Goal: Task Accomplishment & Management: Manage account settings

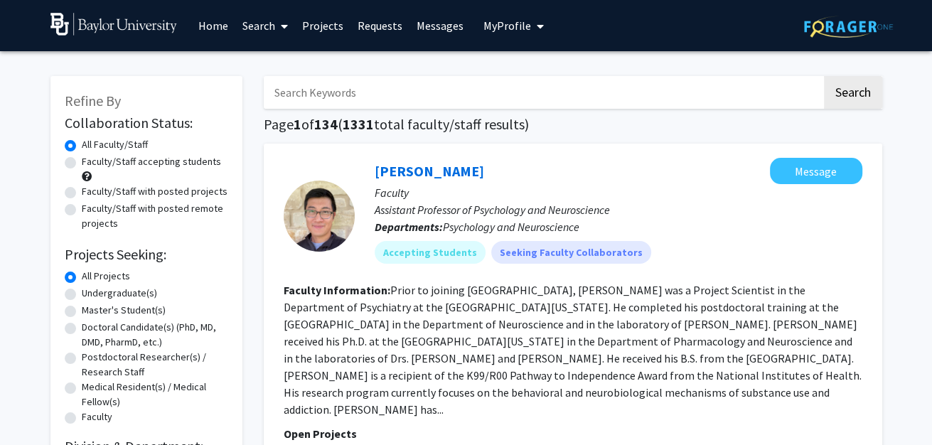
click at [374, 29] on link "Requests" at bounding box center [380, 26] width 59 height 50
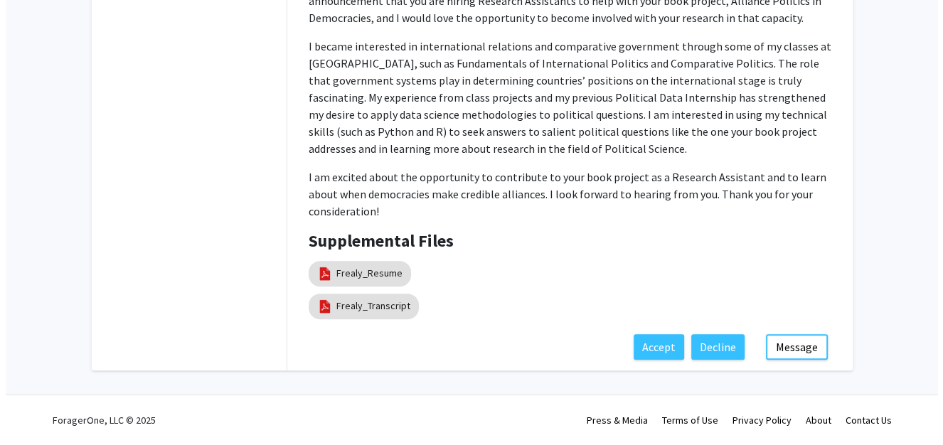
scroll to position [618, 0]
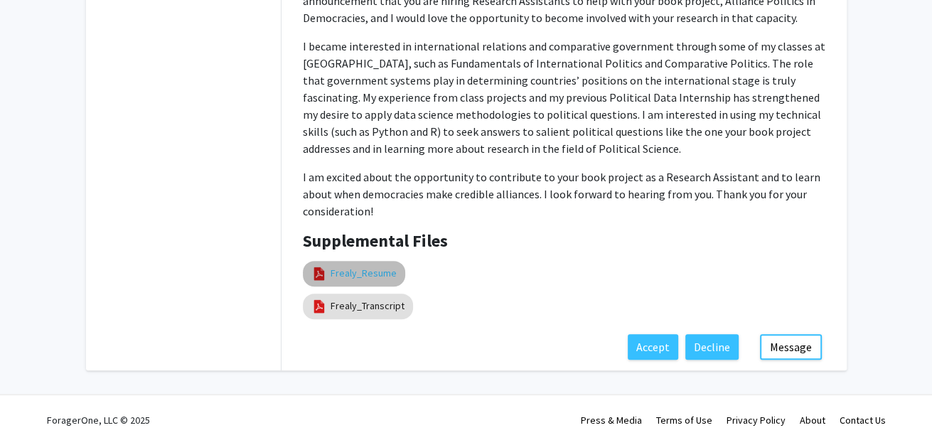
click at [351, 266] on link "Frealy_Resume" at bounding box center [364, 273] width 66 height 15
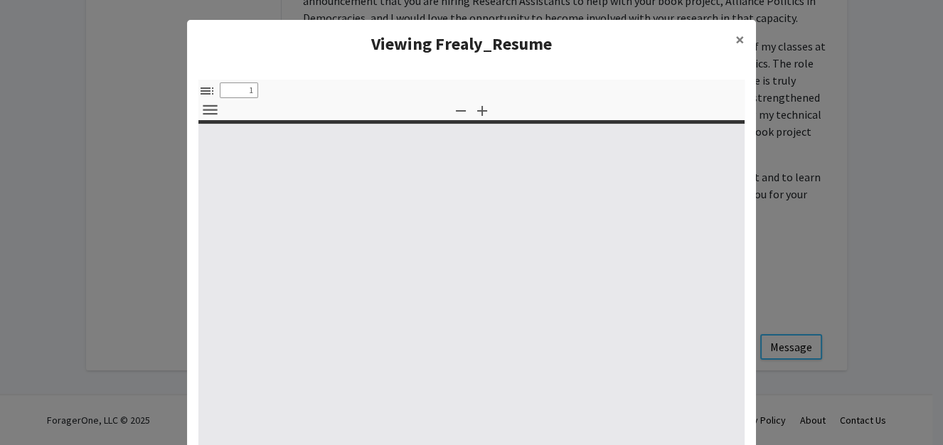
type input "0"
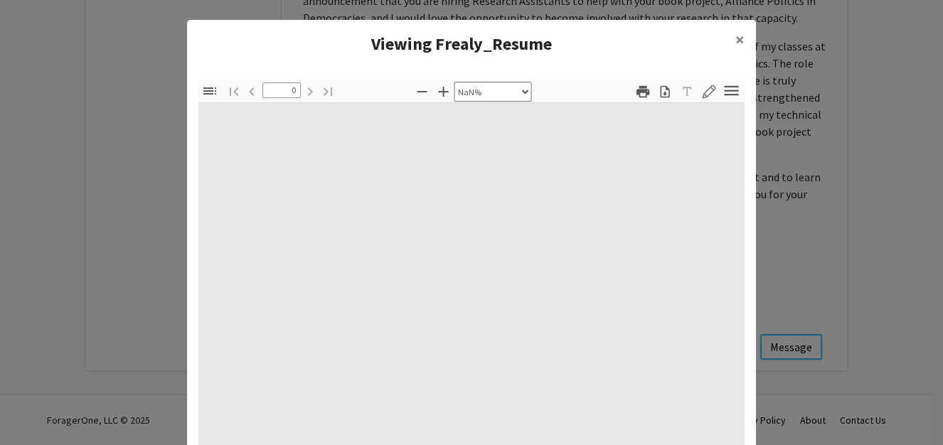
select select "auto"
type input "1"
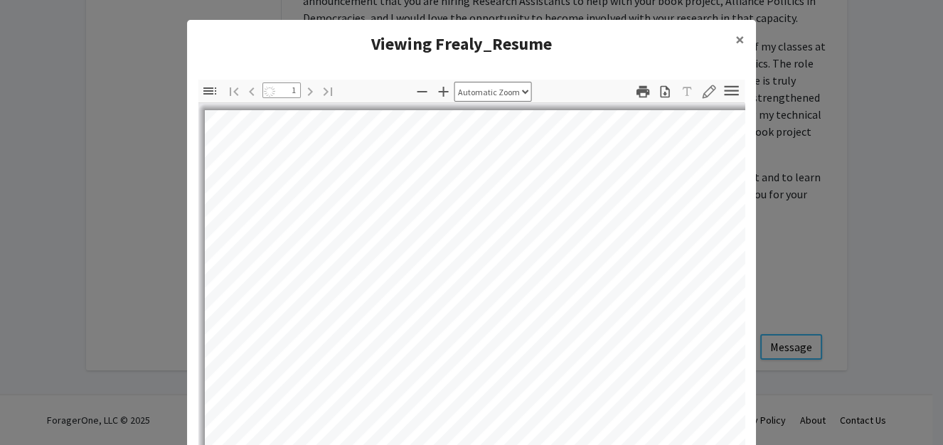
select select "auto"
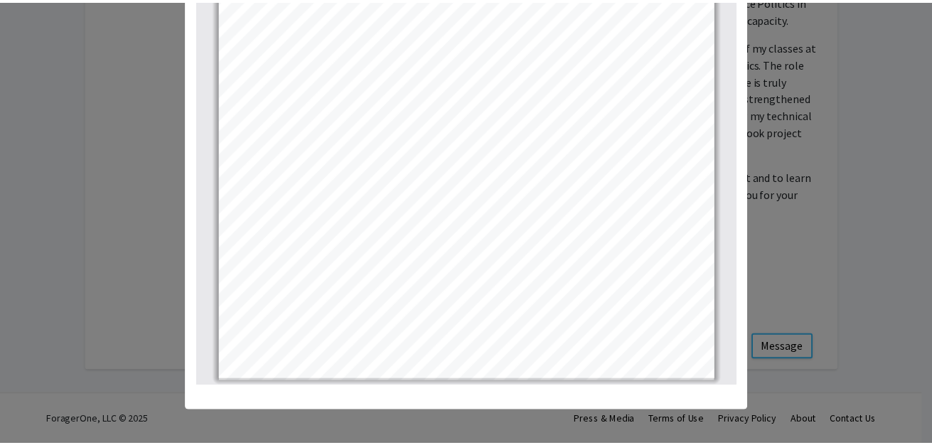
scroll to position [0, 0]
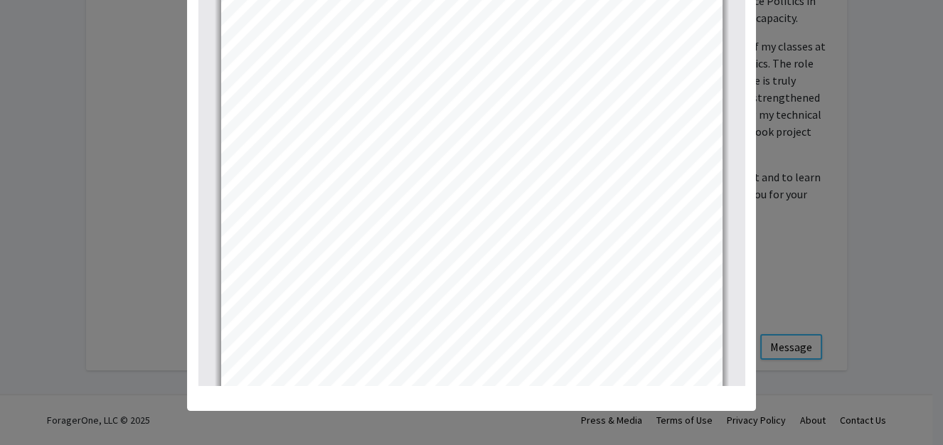
click at [140, 213] on modal-container "Viewing Frealy_Resume × Thumbnails Document Outline Attachments Layers Current …" at bounding box center [471, 222] width 943 height 445
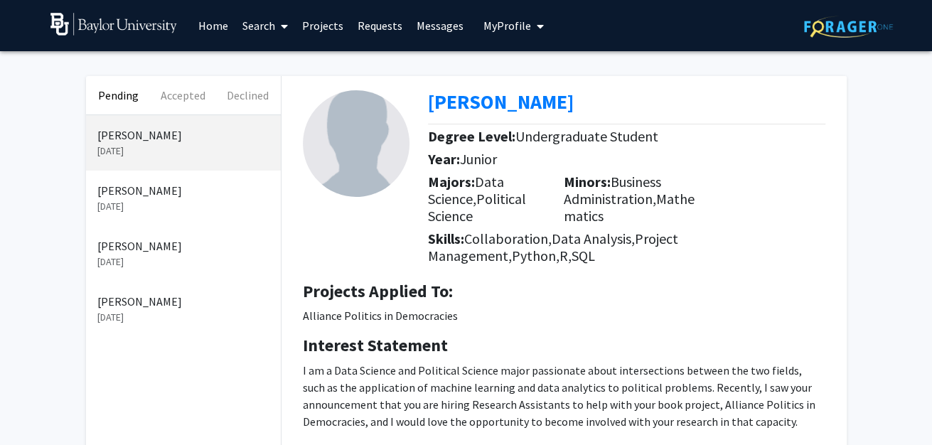
click at [139, 199] on p "Tyler Anderson" at bounding box center [183, 190] width 172 height 17
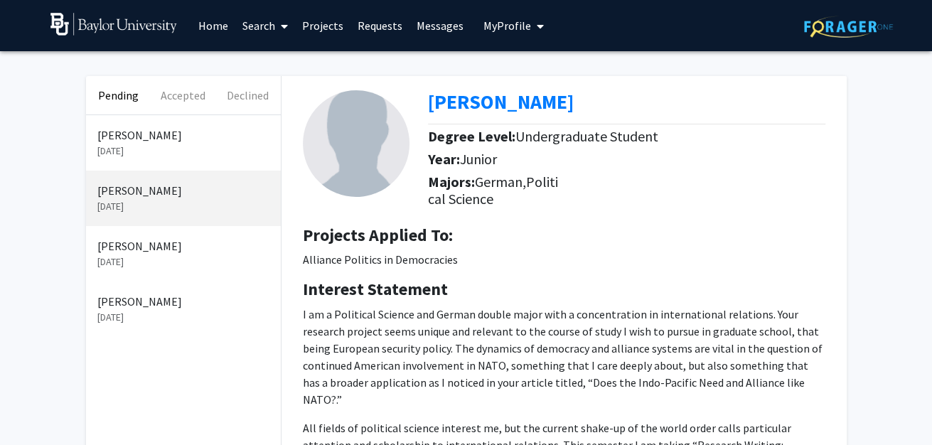
click at [142, 270] on p "Sep 19, 2025" at bounding box center [183, 262] width 172 height 15
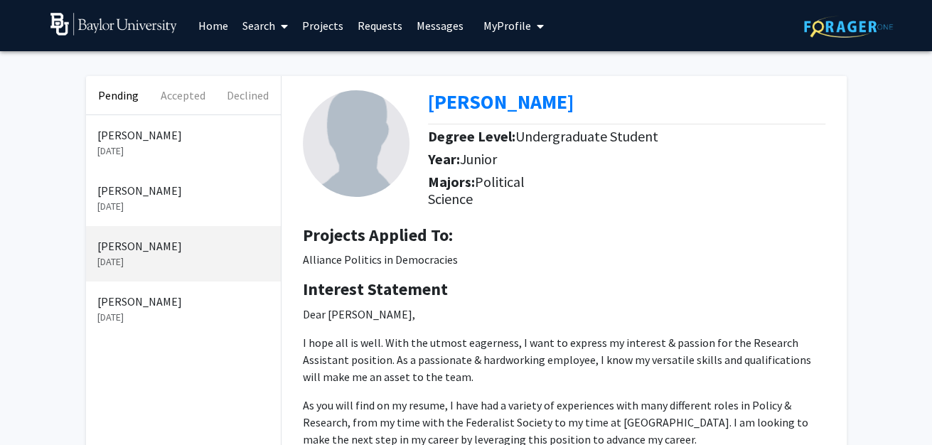
click at [166, 325] on p "Sep 19, 2025" at bounding box center [183, 317] width 172 height 15
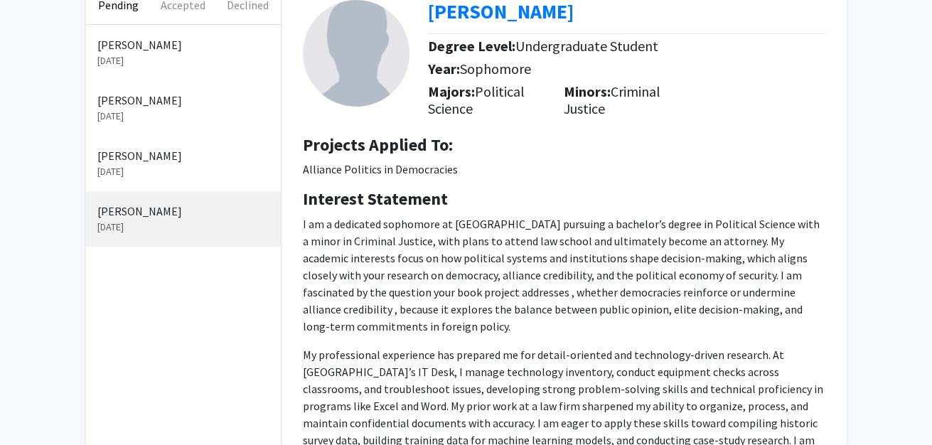
scroll to position [90, 0]
click at [189, 192] on div "Sean Mathias Sep 19, 2025" at bounding box center [183, 164] width 195 height 55
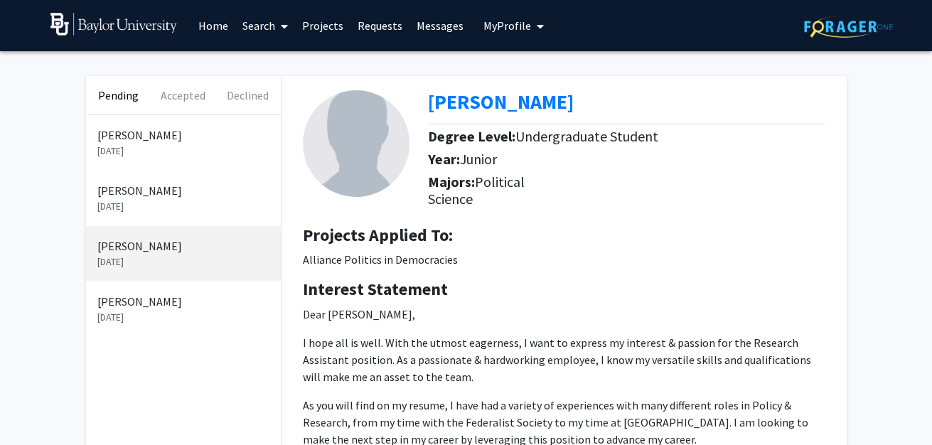
click at [154, 310] on p "Malena Garcia" at bounding box center [183, 301] width 172 height 17
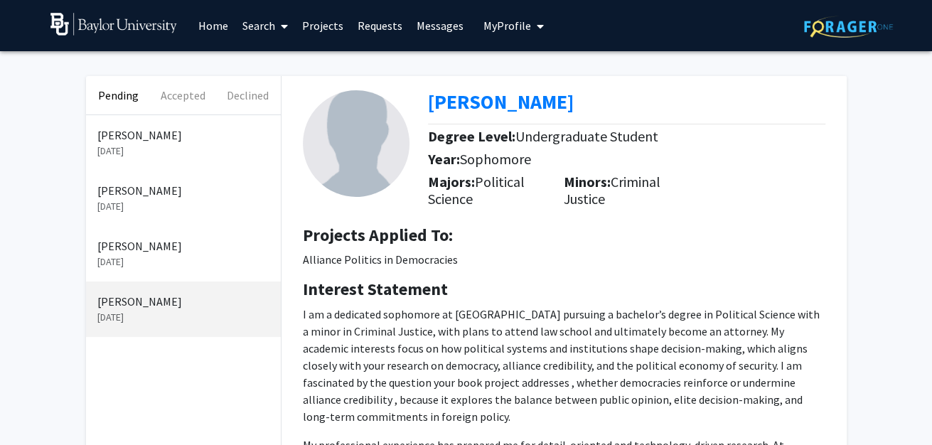
click at [149, 159] on p "Sep 22, 2025" at bounding box center [183, 151] width 172 height 15
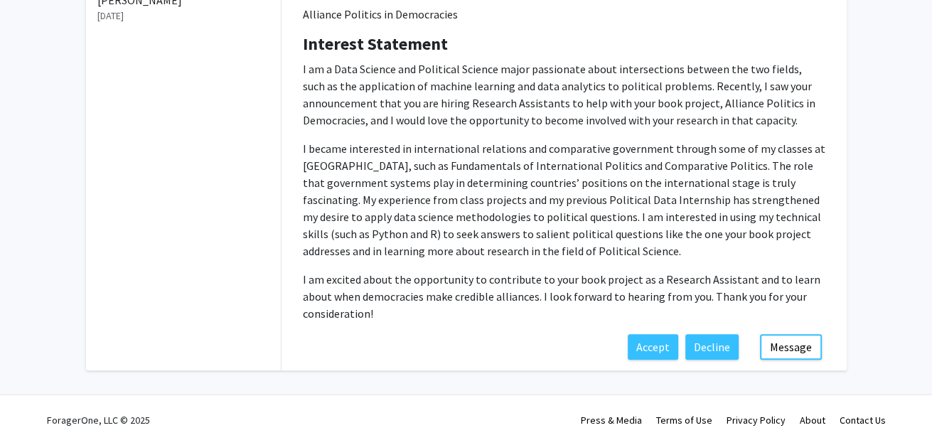
scroll to position [506, 0]
click at [791, 339] on button "Message" at bounding box center [791, 347] width 62 height 26
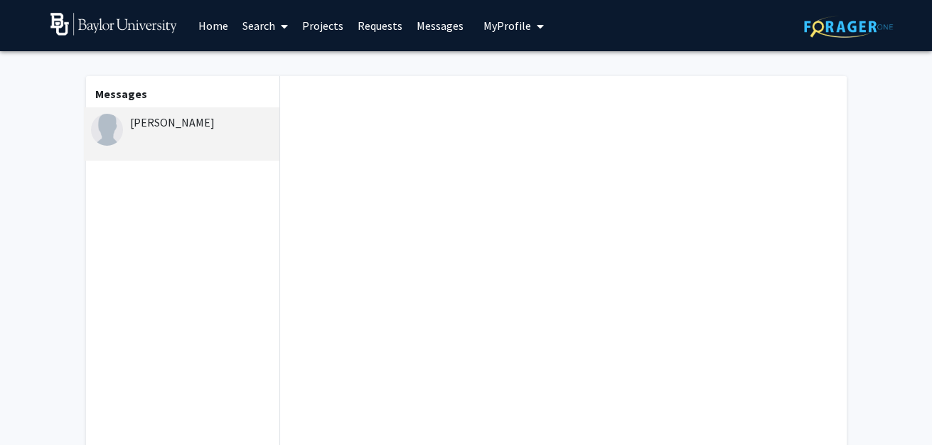
click at [522, 112] on div at bounding box center [563, 262] width 566 height 373
click at [130, 142] on div "Daniela Frealy" at bounding box center [182, 133] width 196 height 53
click at [383, 22] on link "Requests" at bounding box center [380, 26] width 59 height 50
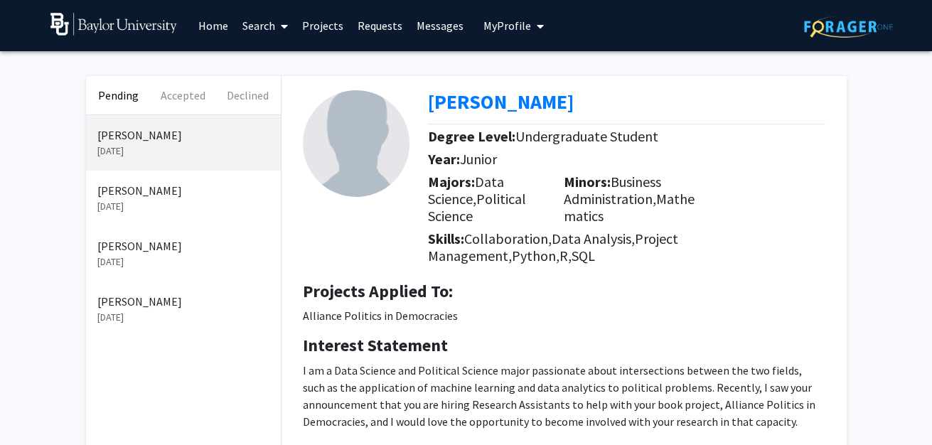
click at [519, 34] on button "My Profile" at bounding box center [513, 25] width 69 height 51
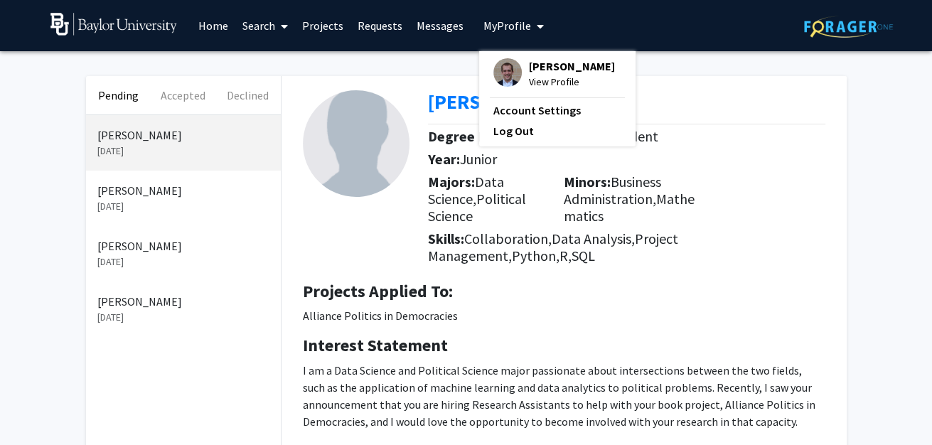
click at [40, 215] on div "Pending Accepted Declined Daniela Frealy Sep 22, 2025 Tyler Anderson Sep 20, 20…" at bounding box center [466, 377] width 932 height 653
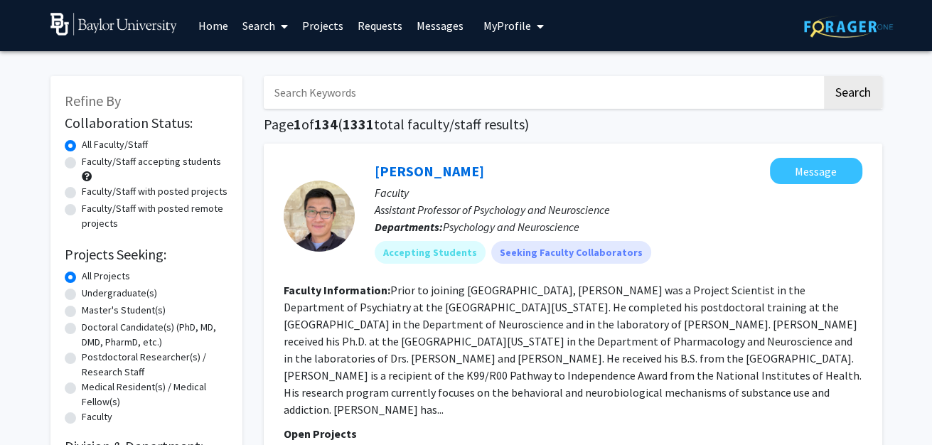
click at [322, 20] on link "Projects" at bounding box center [322, 26] width 55 height 50
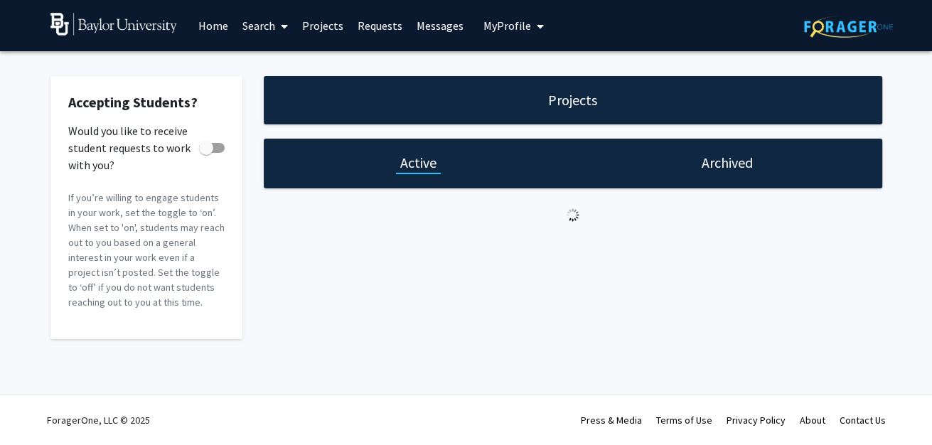
checkbox input "true"
